Goal: Find specific page/section: Find specific page/section

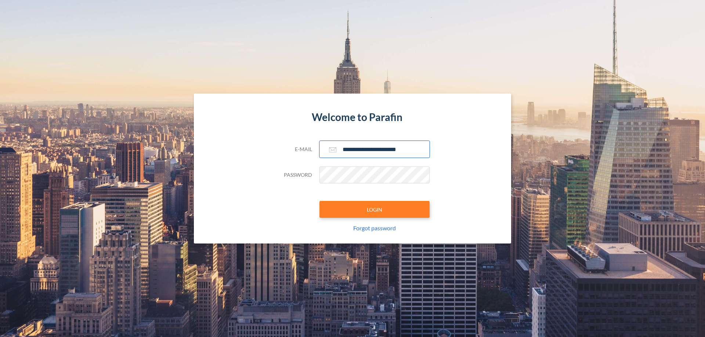
type input "**********"
click at [374, 210] on button "LOGIN" at bounding box center [374, 209] width 110 height 17
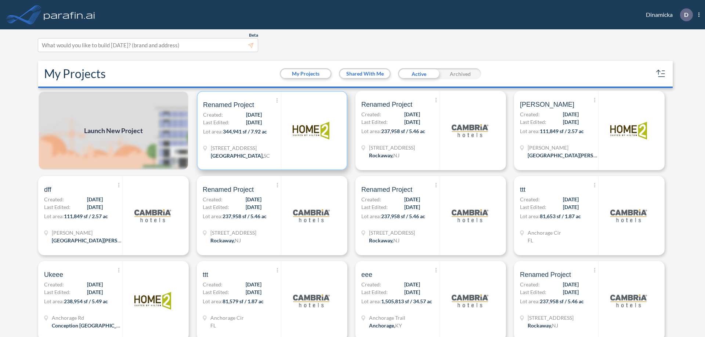
scroll to position [2, 0]
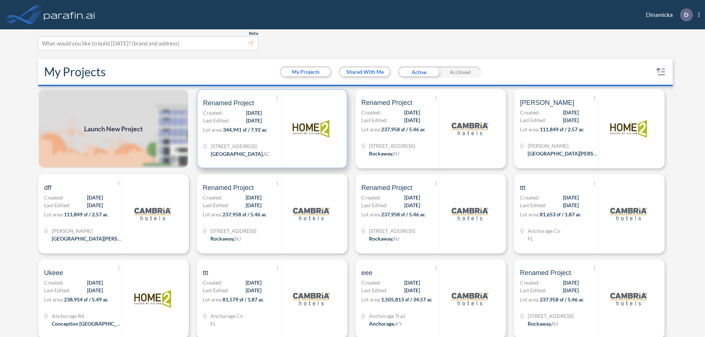
click at [271, 129] on p "Lot area: 344,941 sf / 7.92 ac" at bounding box center [242, 131] width 78 height 11
